Goal: Information Seeking & Learning: Understand process/instructions

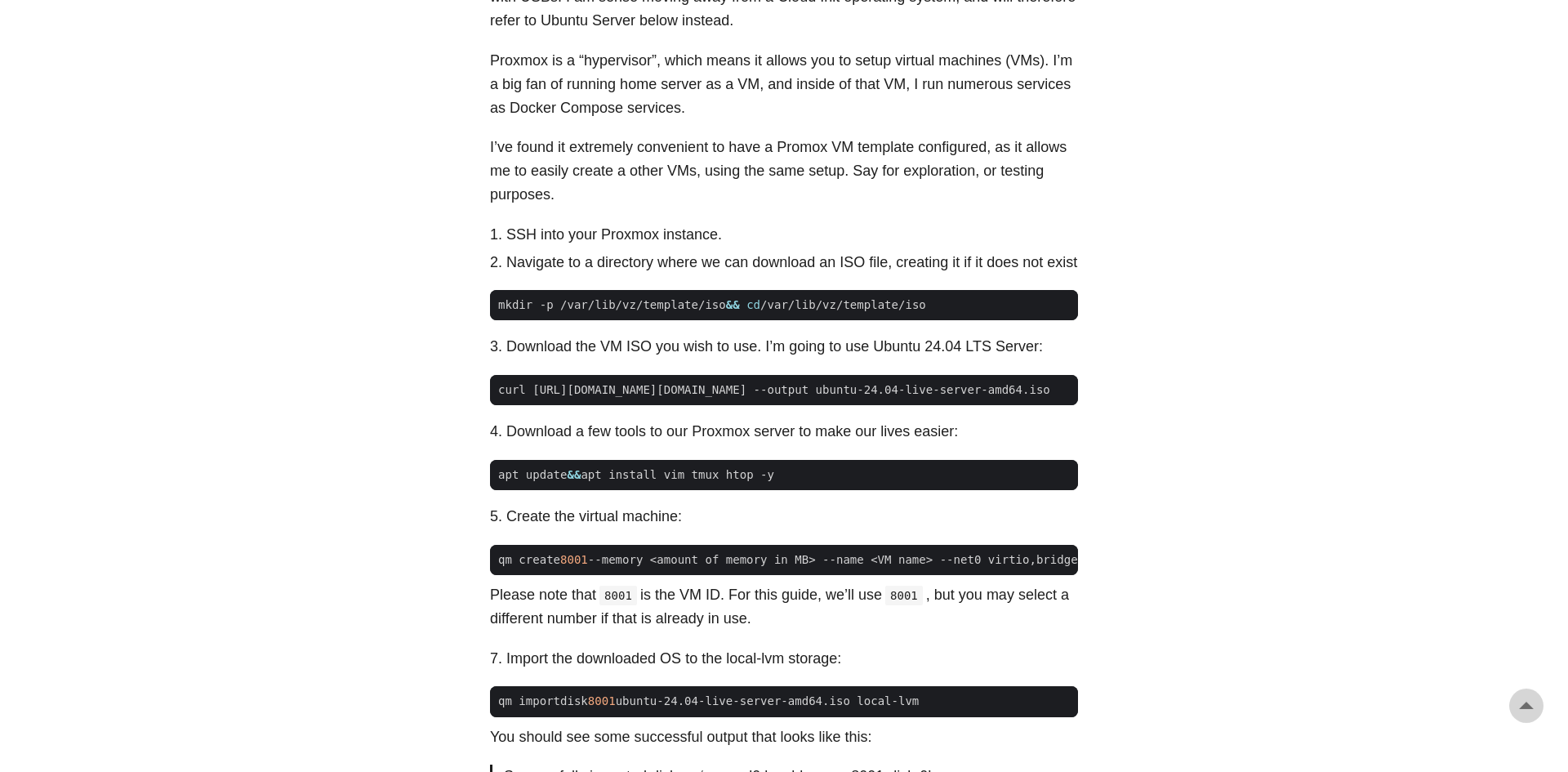
scroll to position [833, 0]
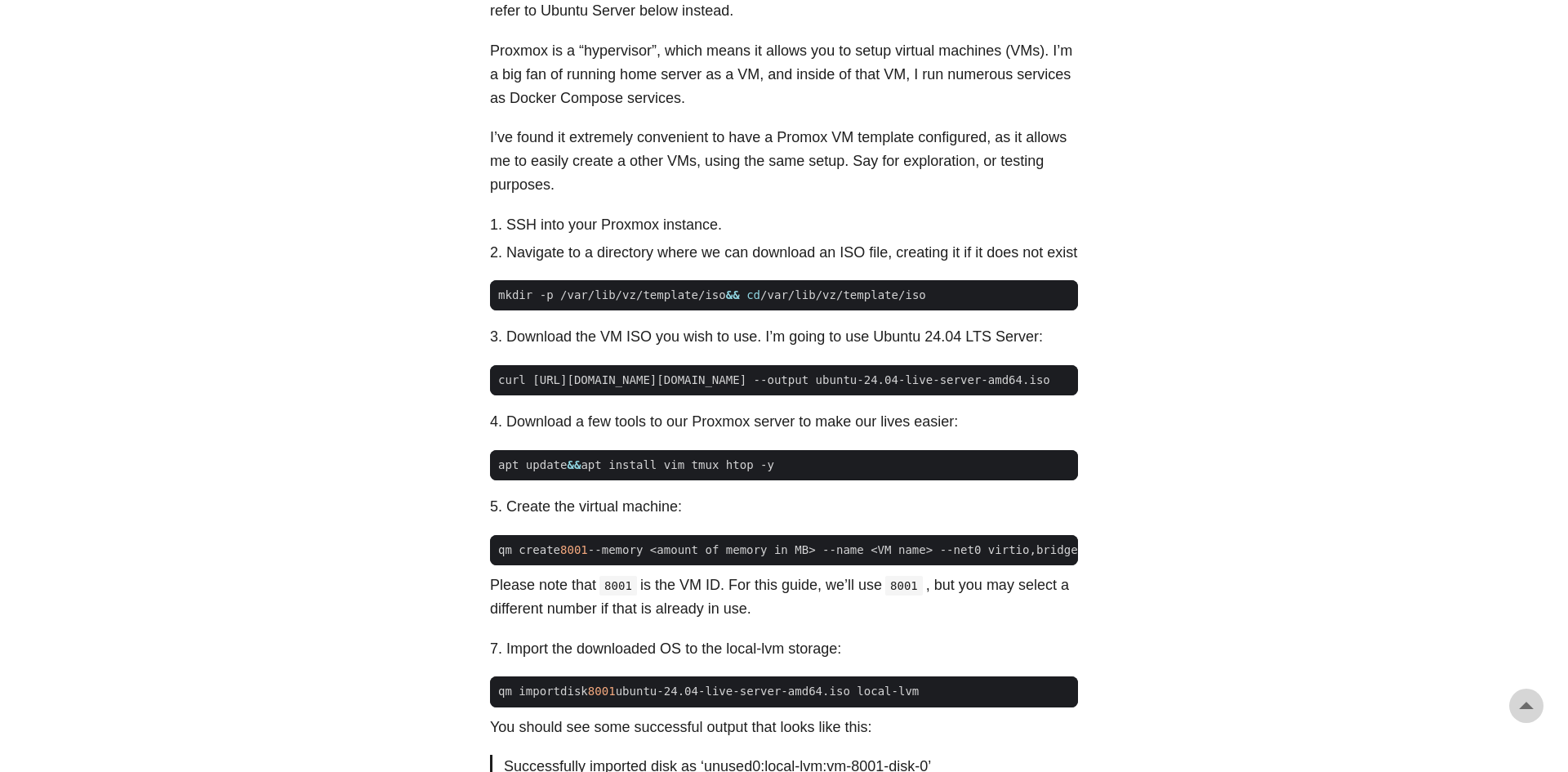
click at [327, 292] on body "[PERSON_NAME] Home About Posts Tags Archive Resume" at bounding box center [784, 691] width 1568 height 3050
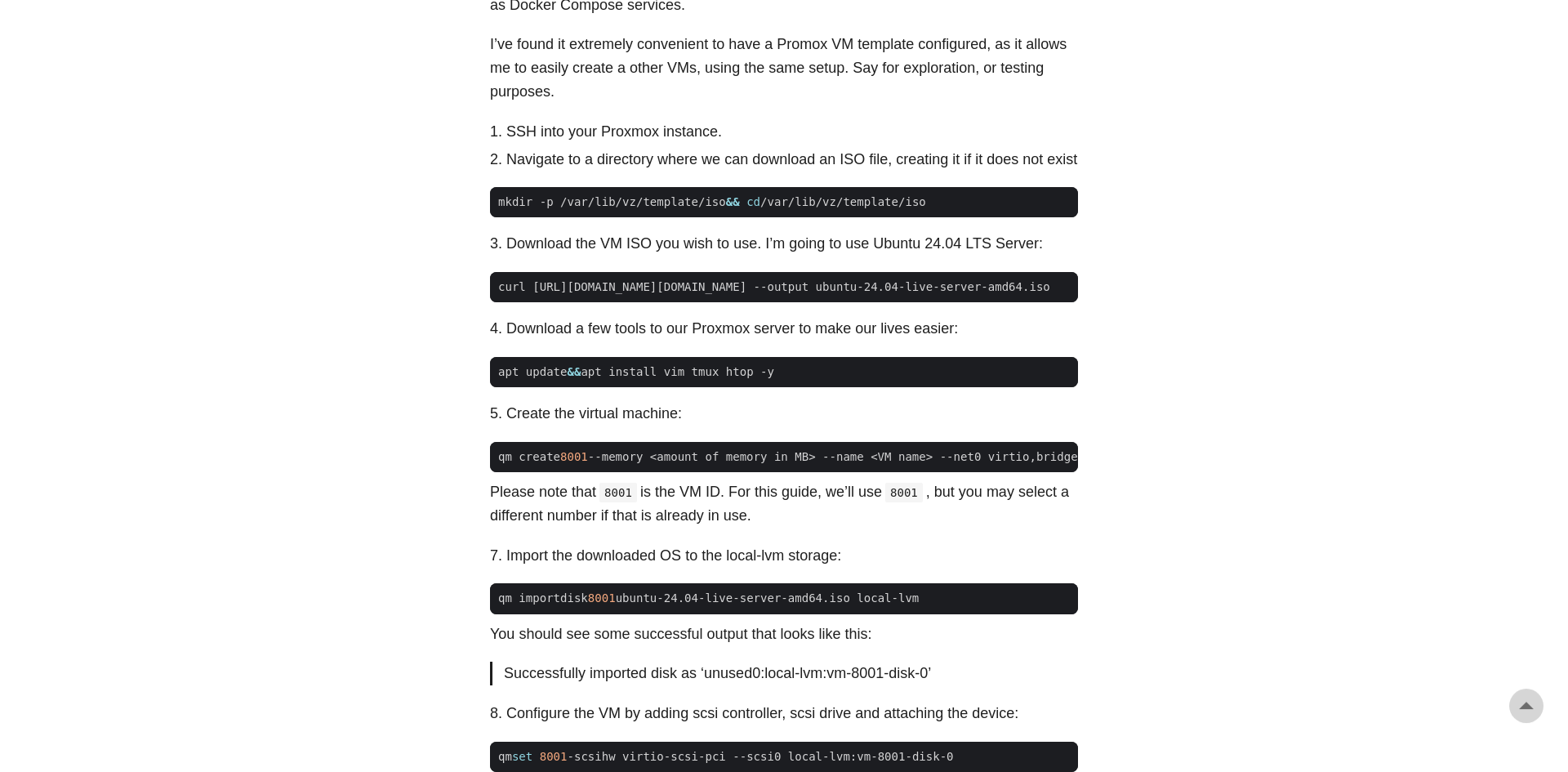
scroll to position [931, 0]
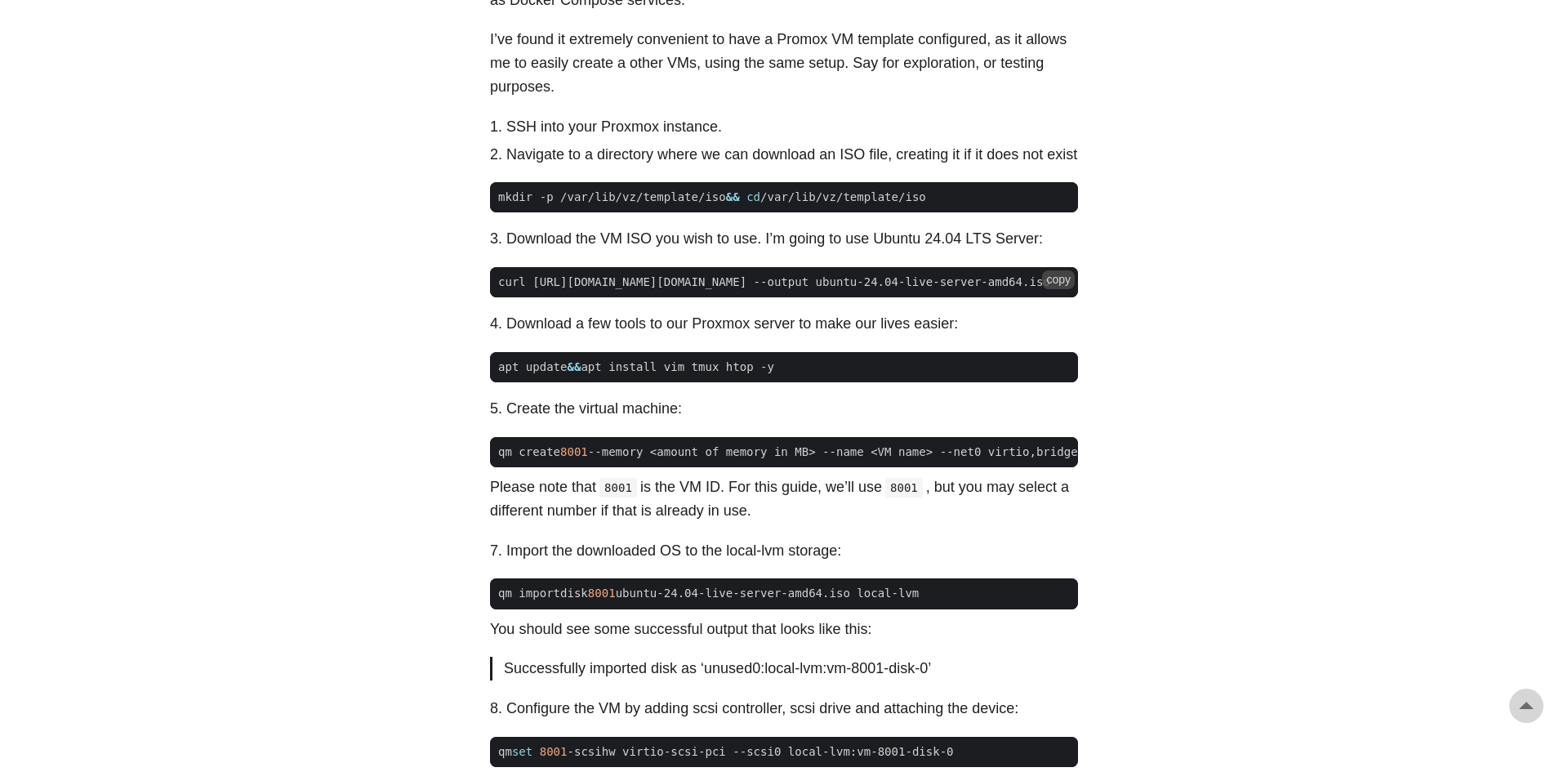
click at [1009, 291] on span "curl [URL][DOMAIN_NAME][DOMAIN_NAME] --output ubuntu-24.04-live-server-amd64.iso" at bounding box center [773, 282] width 568 height 17
click at [272, 408] on body "[PERSON_NAME] Home About Posts Tags Archive Resume" at bounding box center [784, 594] width 1568 height 3050
click at [1064, 373] on button "copy" at bounding box center [1058, 364] width 33 height 18
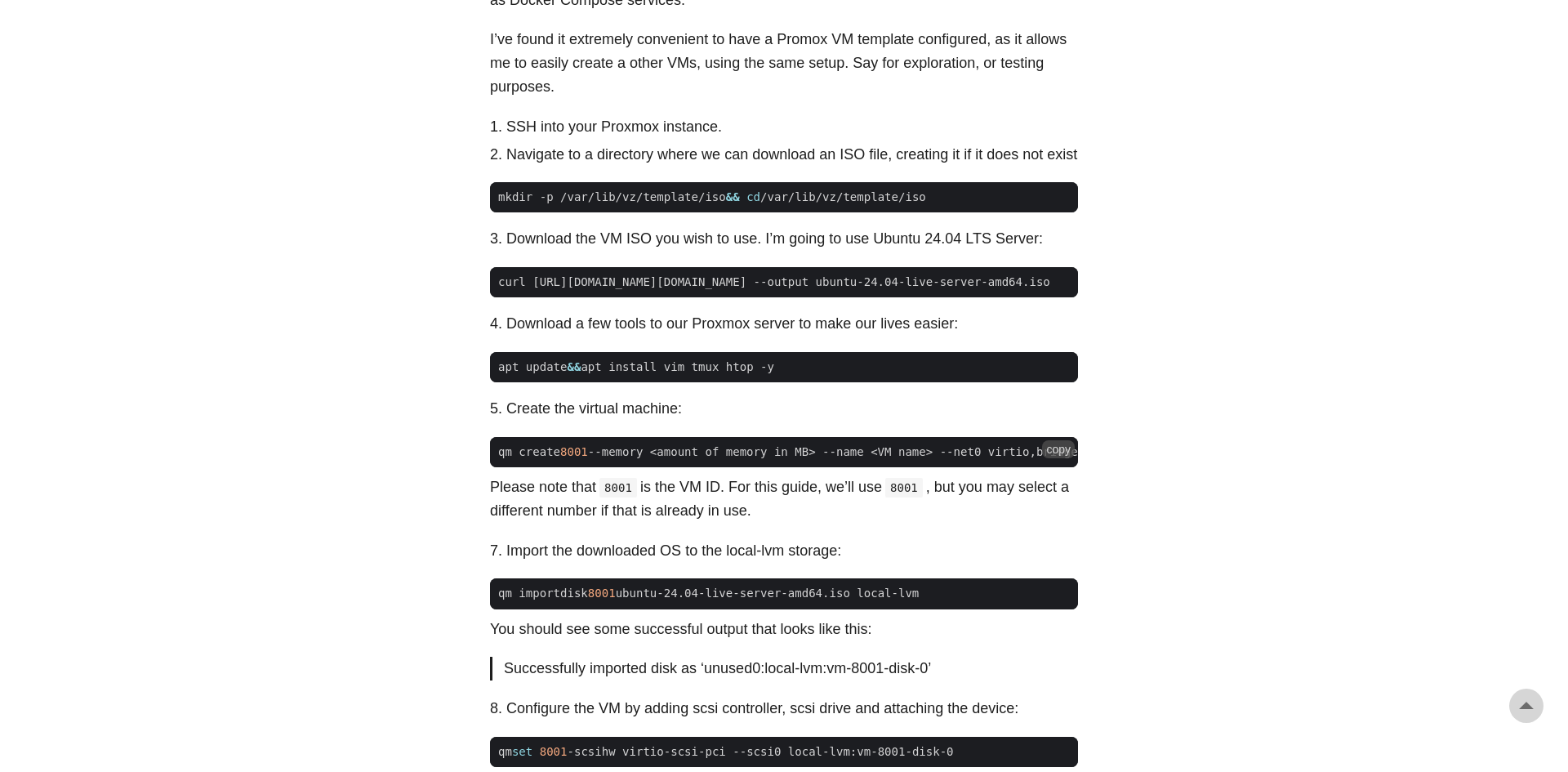
click at [1062, 458] on button "copy" at bounding box center [1058, 449] width 33 height 18
click at [1059, 599] on button "copy" at bounding box center [1058, 591] width 33 height 18
drag, startPoint x: 285, startPoint y: 639, endPoint x: 278, endPoint y: 609, distance: 30.8
click at [278, 609] on body "[PERSON_NAME] Home About Posts Tags Archive Resume" at bounding box center [784, 594] width 1568 height 3050
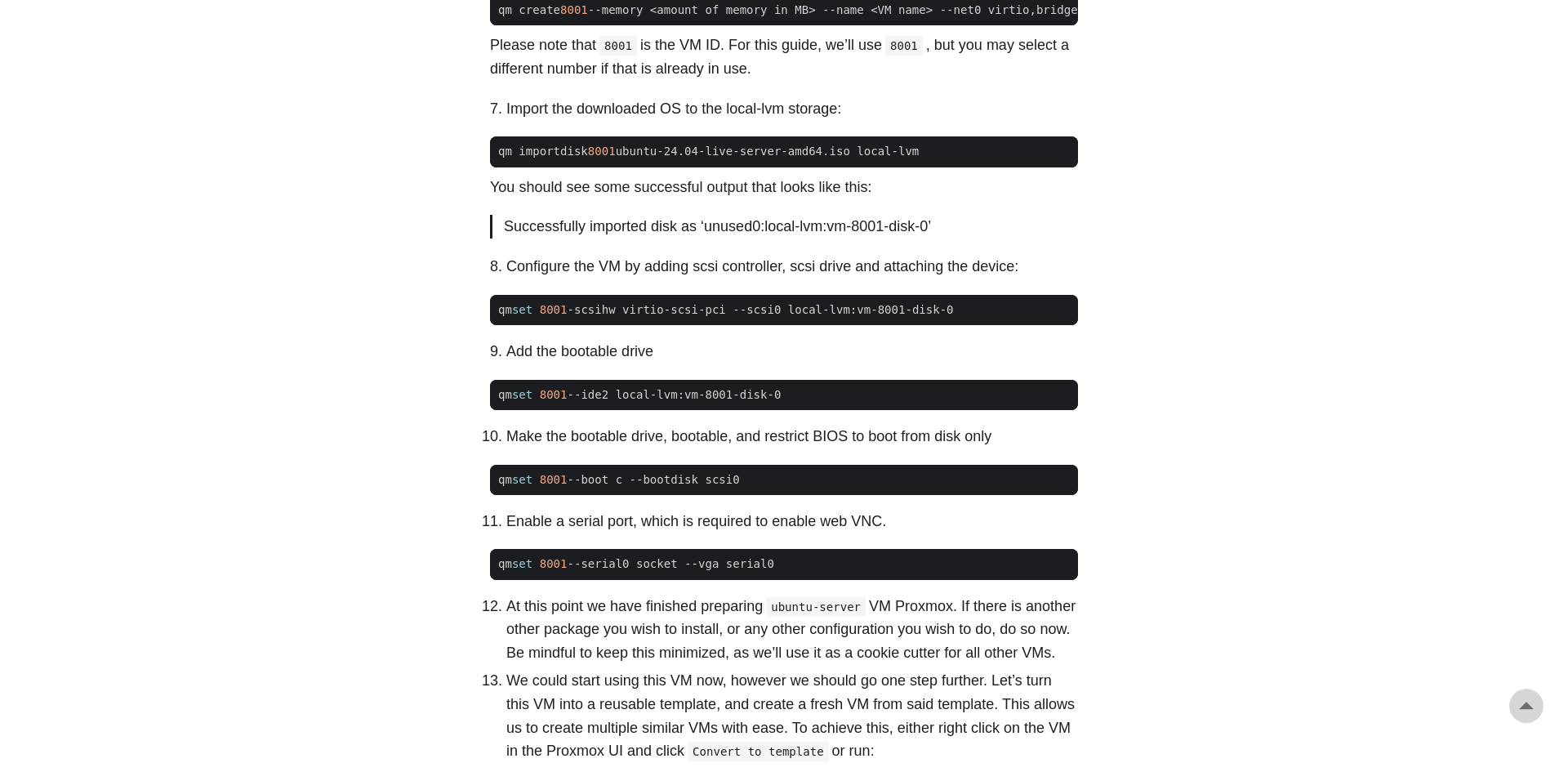
scroll to position [1372, 0]
